Goal: Task Accomplishment & Management: Use online tool/utility

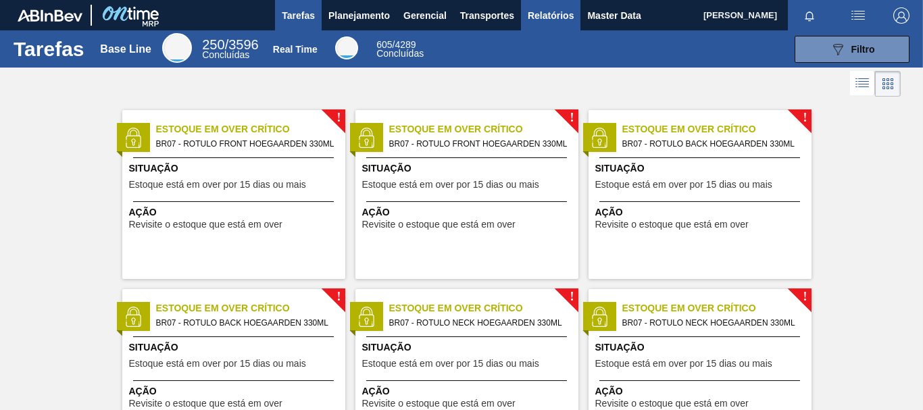
click at [537, 17] on span "Relatórios" at bounding box center [551, 15] width 46 height 16
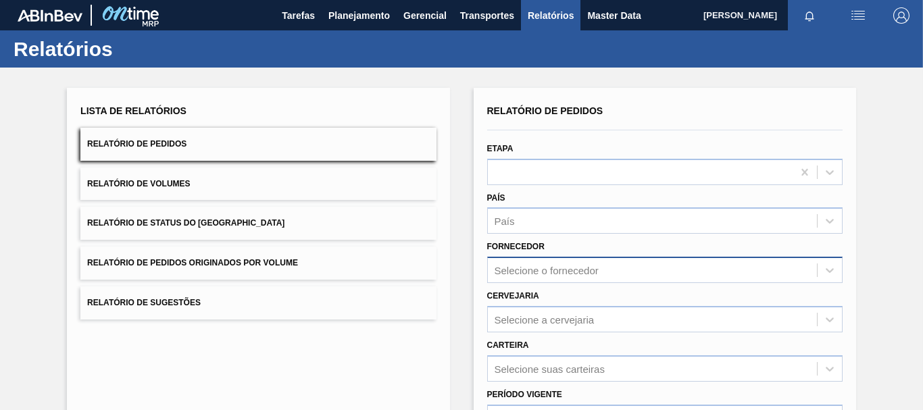
click at [560, 271] on div "Selecione o fornecedor" at bounding box center [664, 270] width 355 height 26
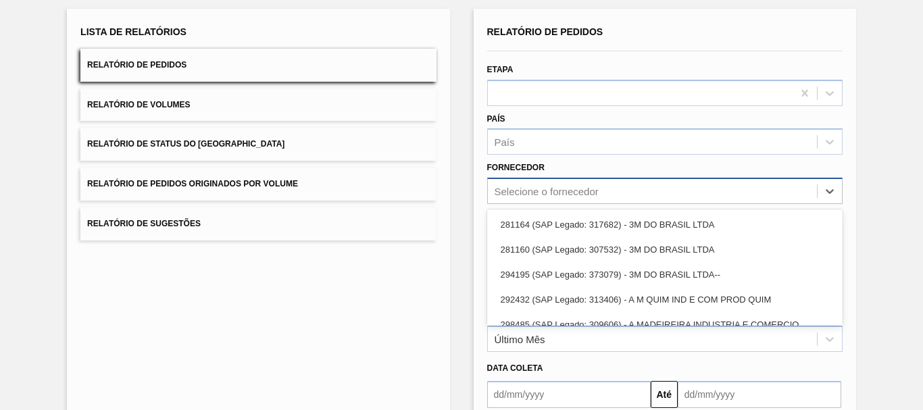
scroll to position [86, 0]
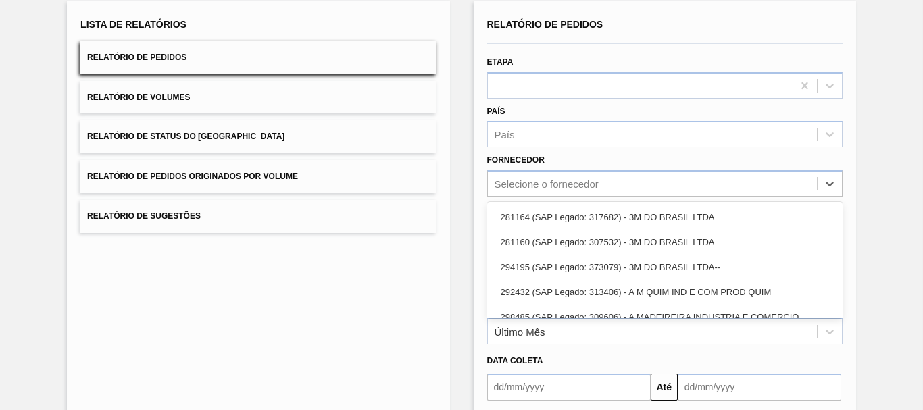
click at [479, 181] on div "Relatório de Pedidos Etapa País País Fornecedor option 281164 (SAP Legado: 3176…" at bounding box center [665, 261] width 382 height 521
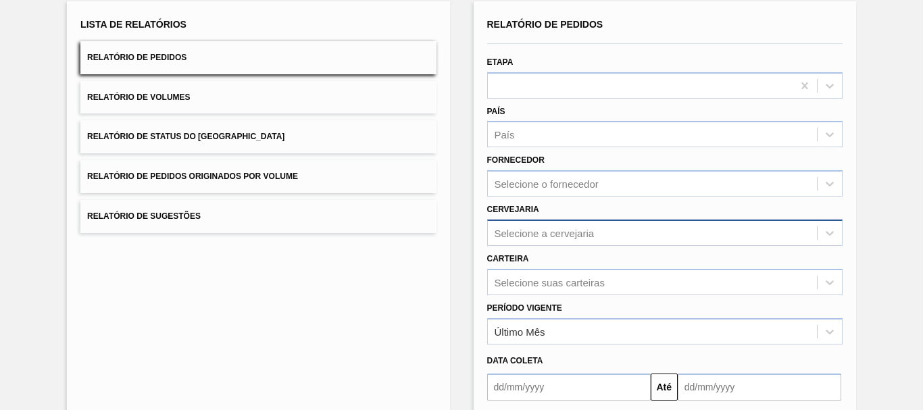
click at [530, 228] on div "Selecione a cervejaria" at bounding box center [664, 233] width 355 height 26
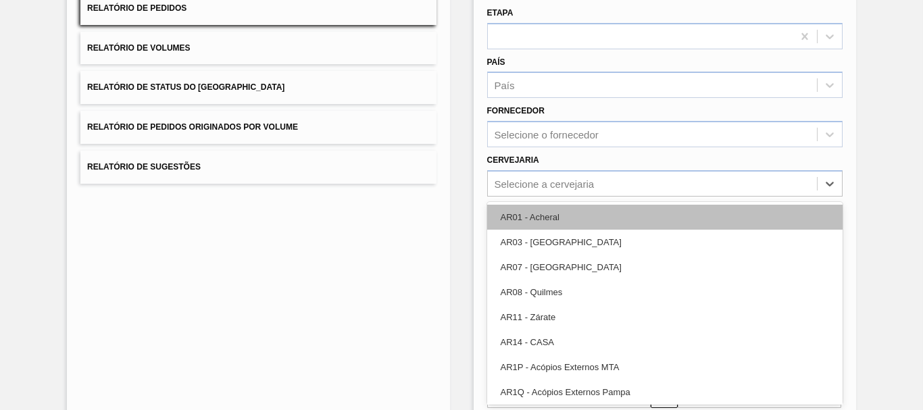
paste input "BRAK"
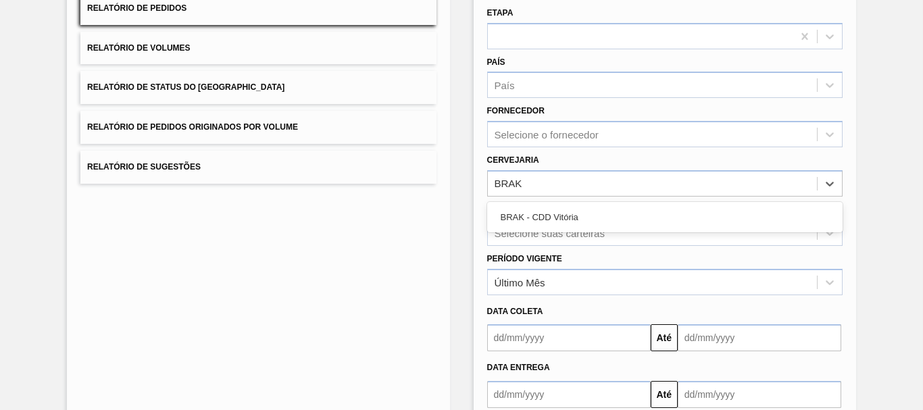
type input "BRAK"
